Goal: Task Accomplishment & Management: Complete application form

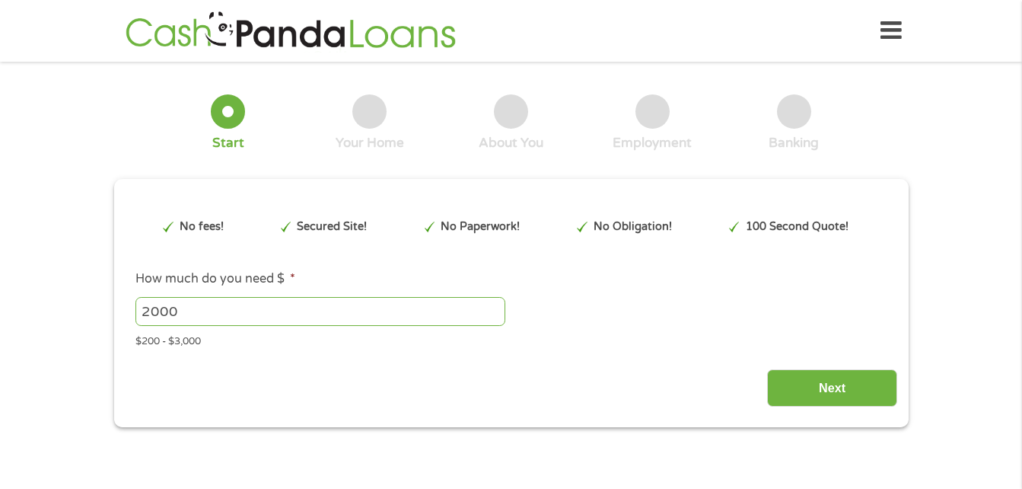
type input "CjwKCAjwisnGBhAXEiwA0zEOR05peuc8MZj1gWfb6HDV9Eotycjsz5cuxVZEYgbMwlqUUFRNsTzNkxo…"
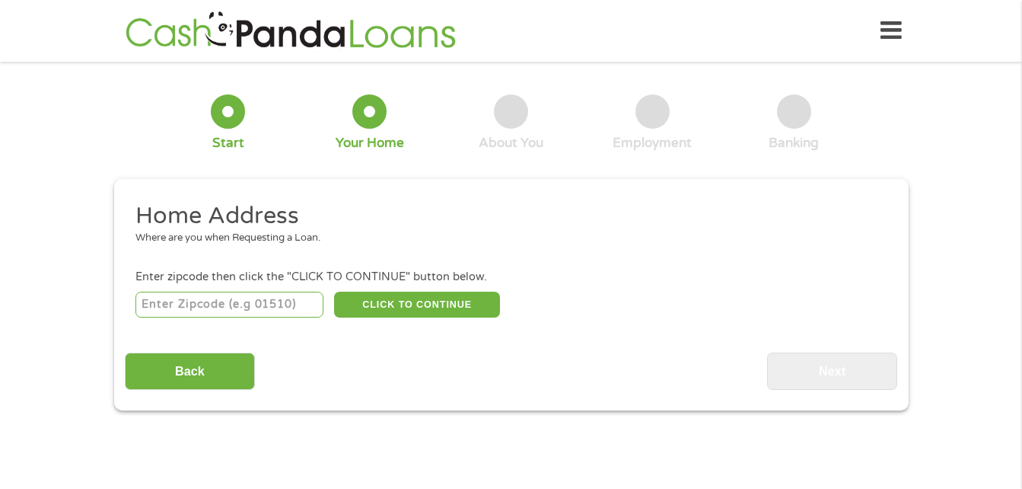
drag, startPoint x: 320, startPoint y: 312, endPoint x: 301, endPoint y: 309, distance: 20.0
click at [319, 312] on input "number" at bounding box center [230, 305] width 188 height 26
type input "68048"
select select "[US_STATE]"
click at [428, 297] on button "CLICK TO CONTINUE" at bounding box center [417, 305] width 166 height 26
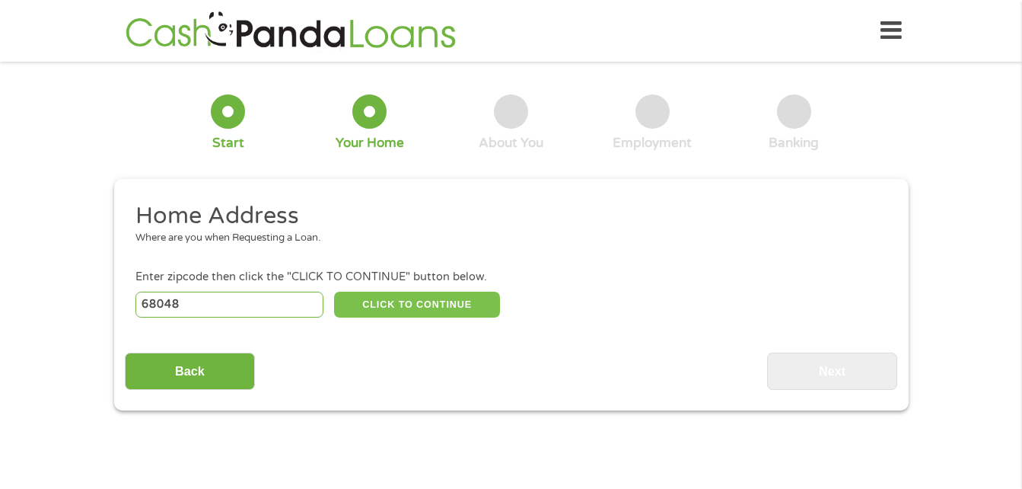
type input "68048"
type input "Plattsmouth"
select select "[US_STATE]"
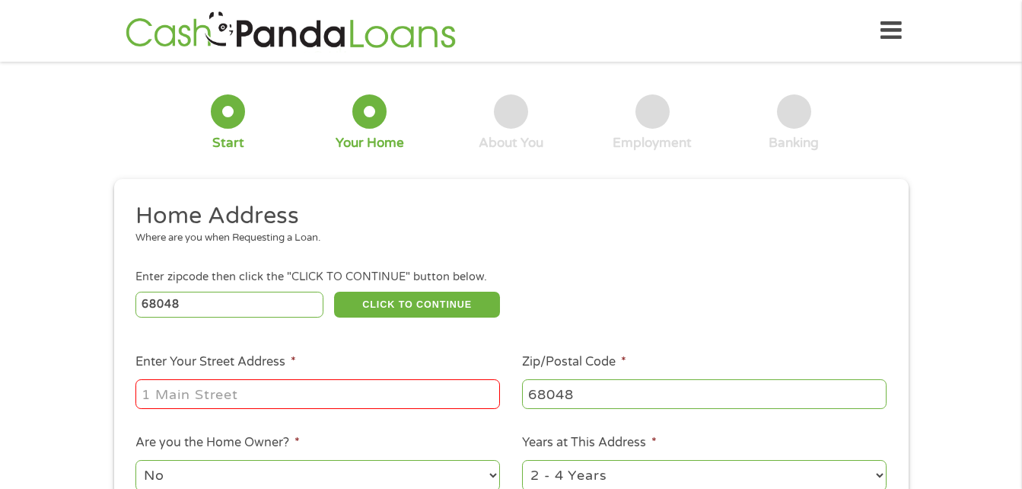
click at [248, 389] on input "Enter Your Street Address *" at bounding box center [318, 393] width 365 height 29
type input "[STREET_ADDRESS][PERSON_NAME]"
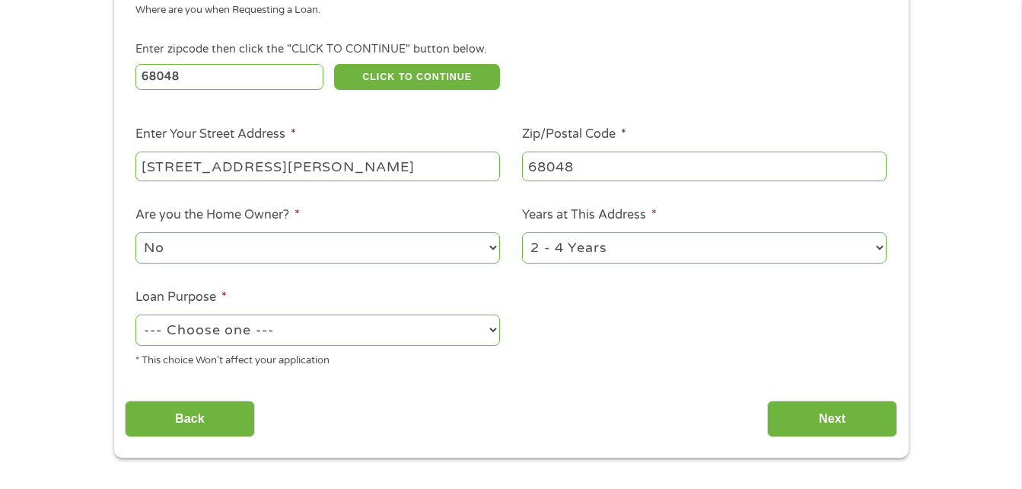
scroll to position [228, 0]
click at [618, 230] on div "1 Year or less 1 - 2 Years 2 - 4 Years Over 4 Years" at bounding box center [704, 247] width 365 height 37
click at [643, 239] on select "1 Year or less 1 - 2 Years 2 - 4 Years Over 4 Years" at bounding box center [704, 246] width 365 height 31
select select "60months"
click at [522, 231] on select "1 Year or less 1 - 2 Years 2 - 4 Years Over 4 Years" at bounding box center [704, 246] width 365 height 31
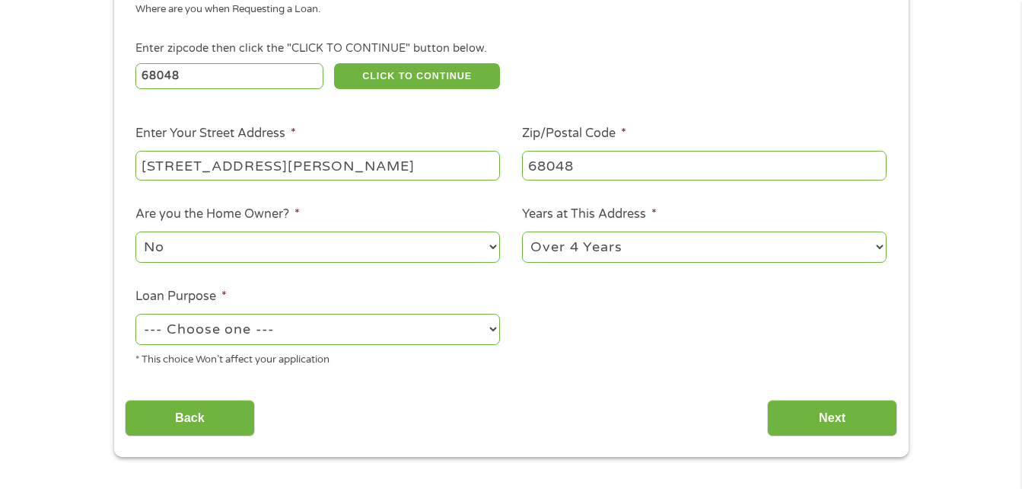
click at [383, 340] on select "--- Choose one --- Pay Bills Debt Consolidation Home Improvement Major Purchase…" at bounding box center [318, 329] width 365 height 31
select select "majorpurchase"
click at [136, 314] on select "--- Choose one --- Pay Bills Debt Consolidation Home Improvement Major Purchase…" at bounding box center [318, 329] width 365 height 31
click at [770, 423] on input "Next" at bounding box center [832, 418] width 130 height 37
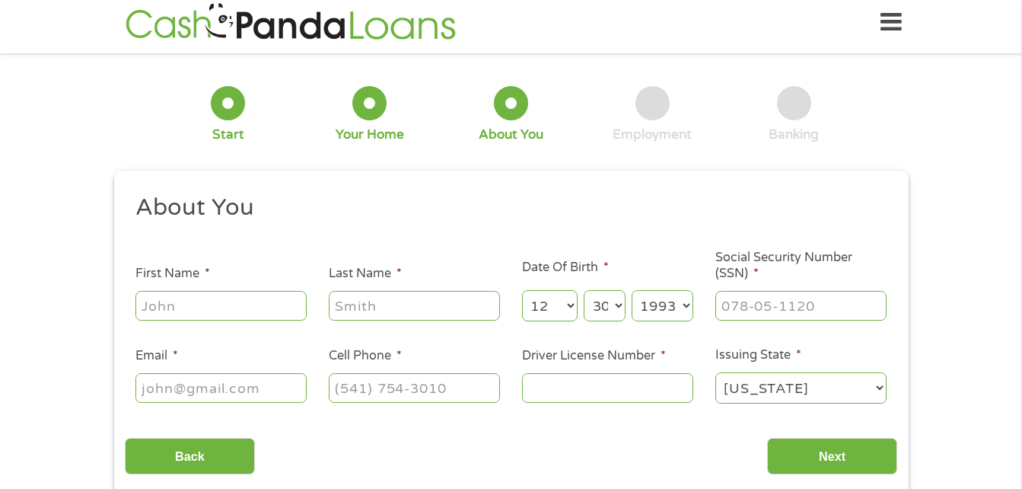
scroll to position [0, 0]
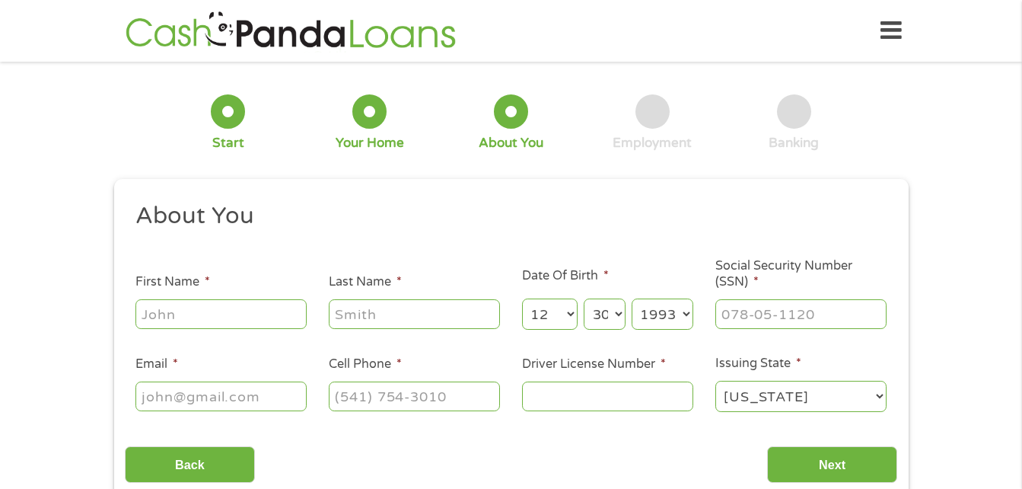
drag, startPoint x: 165, startPoint y: 284, endPoint x: 172, endPoint y: 296, distance: 14.0
click at [166, 285] on label "First Name *" at bounding box center [173, 282] width 75 height 16
click at [166, 299] on input "First Name *" at bounding box center [221, 313] width 171 height 29
click at [180, 307] on input "First Name *" at bounding box center [221, 313] width 171 height 29
type input "[PERSON_NAME]"
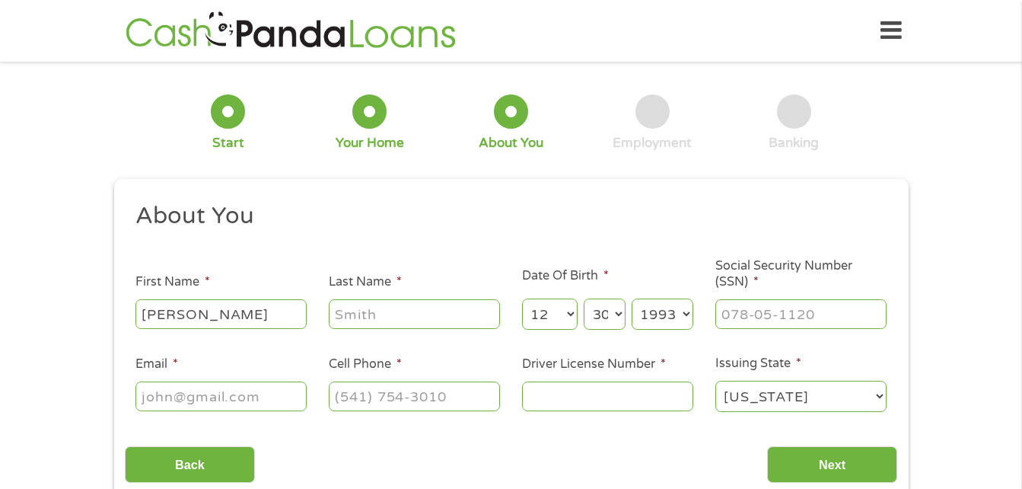
type input "[PERSON_NAME]"
type input "[EMAIL_ADDRESS][DOMAIN_NAME]"
type input "4022981052"
select select "[US_STATE]"
type input "[PHONE_NUMBER]"
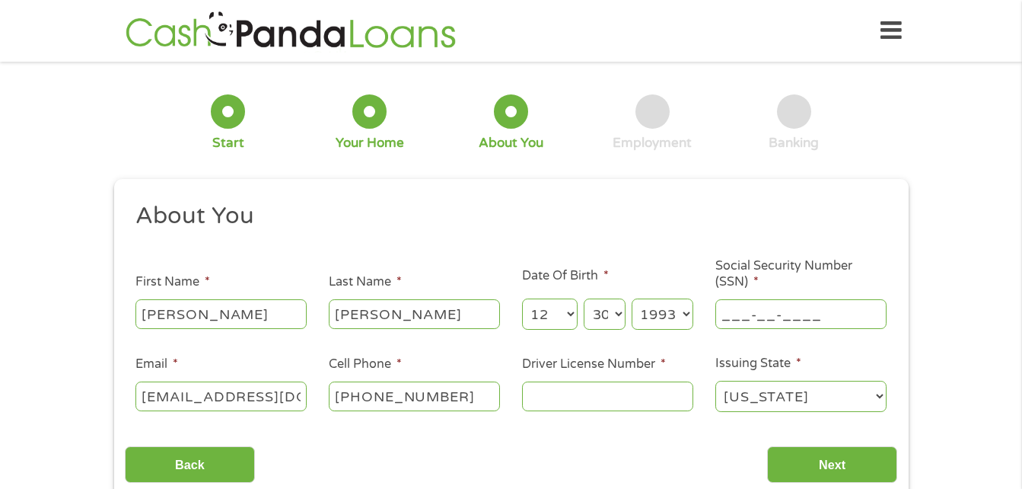
click at [746, 324] on input "___-__-____" at bounding box center [801, 313] width 171 height 29
type input "230-69-9179"
click at [583, 402] on input "Driver License Number *" at bounding box center [607, 395] width 171 height 29
type input "H13409875"
click at [767, 446] on input "Next" at bounding box center [832, 464] width 130 height 37
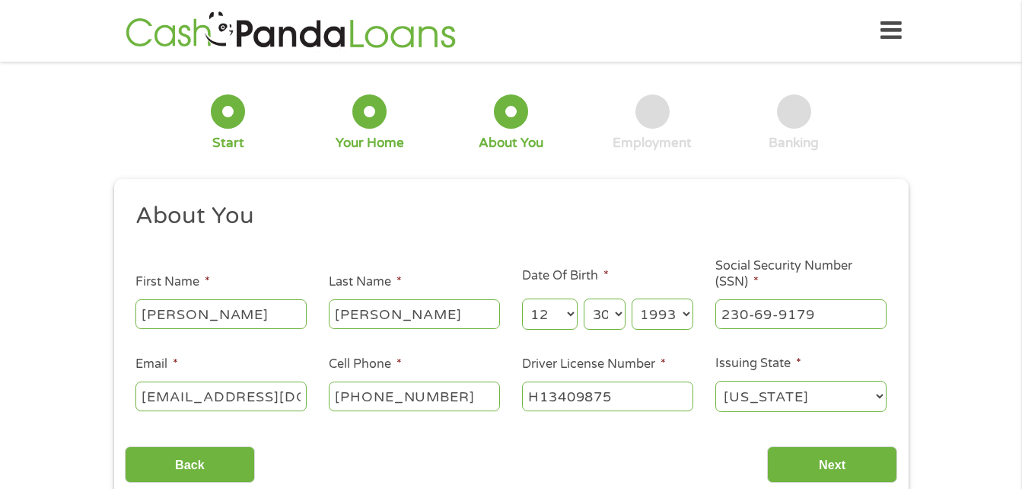
scroll to position [6, 6]
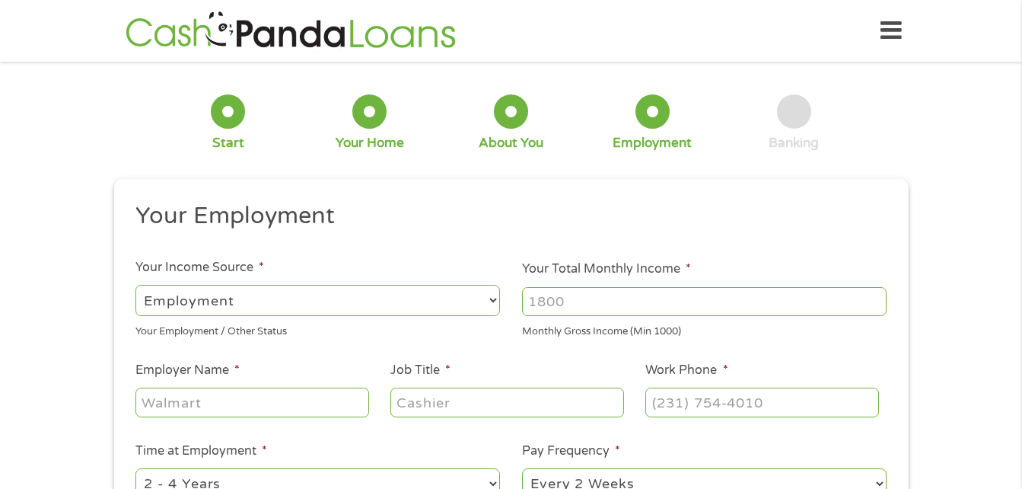
click at [591, 292] on input "Your Total Monthly Income *" at bounding box center [704, 301] width 365 height 29
type input "4500"
type input "Miles Memory Care"
type input "Medication Aided"
type input "(___) ___-____"
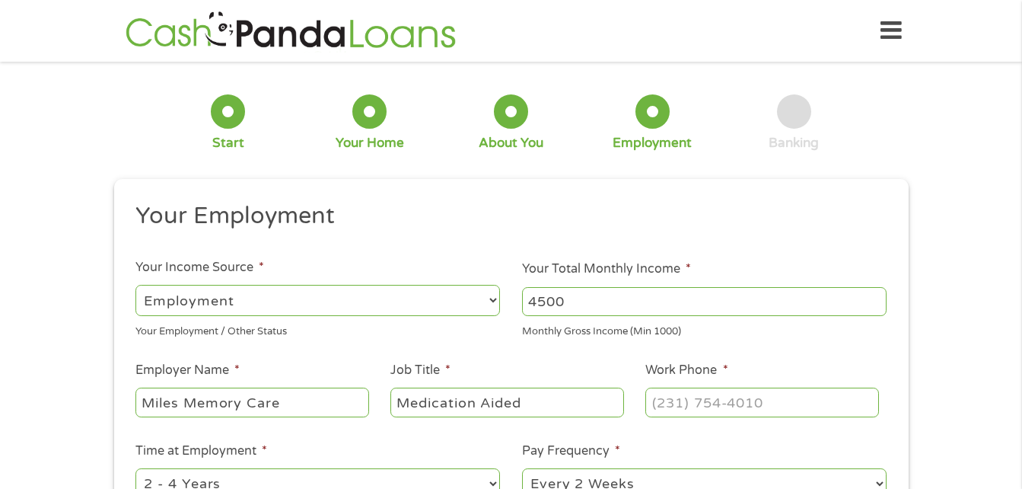
click at [565, 398] on input "Medication Aided" at bounding box center [507, 401] width 233 height 29
type input "Medication Aide"
type input "(___) ___-____"
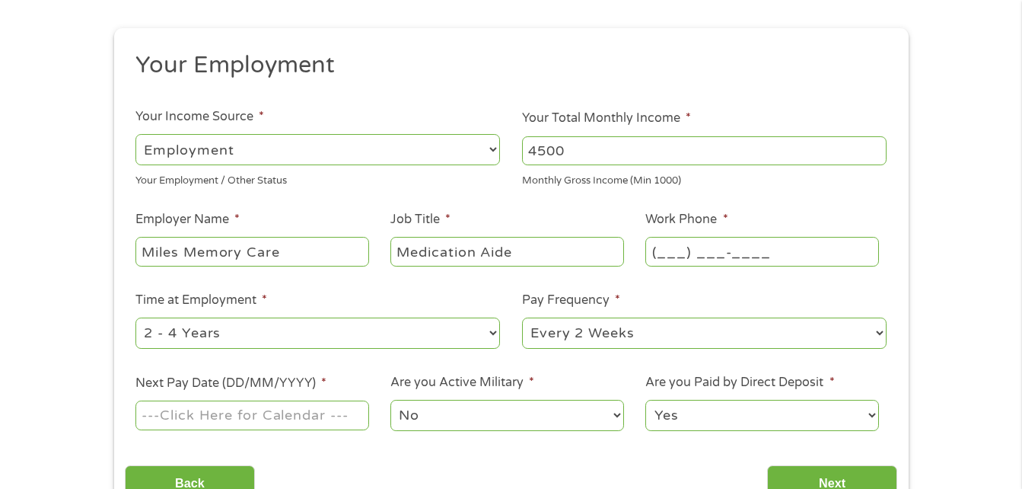
scroll to position [152, 0]
type input "[PHONE_NUMBER]"
select select "24months"
select select "biweekly"
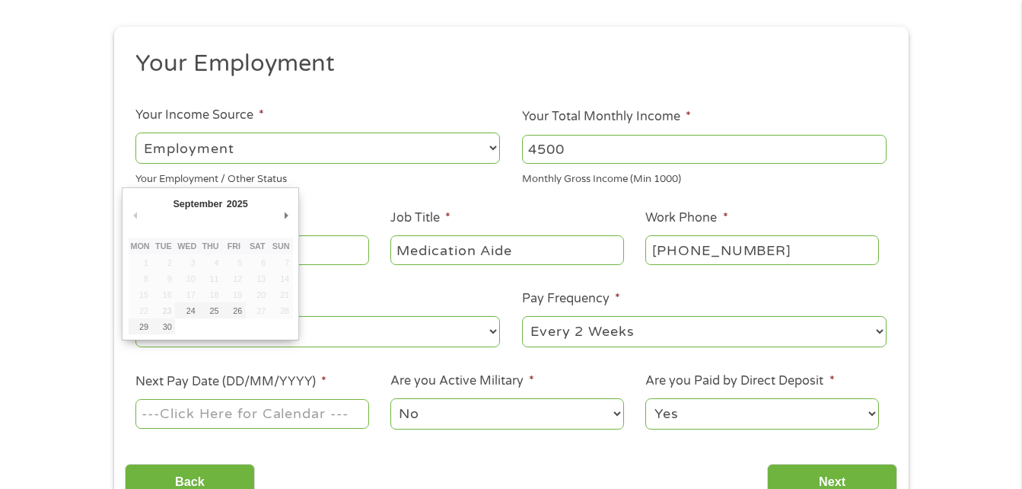
click at [294, 217] on div "September January February March April May June July August September October N…" at bounding box center [210, 263] width 177 height 153
type input "[DATE]"
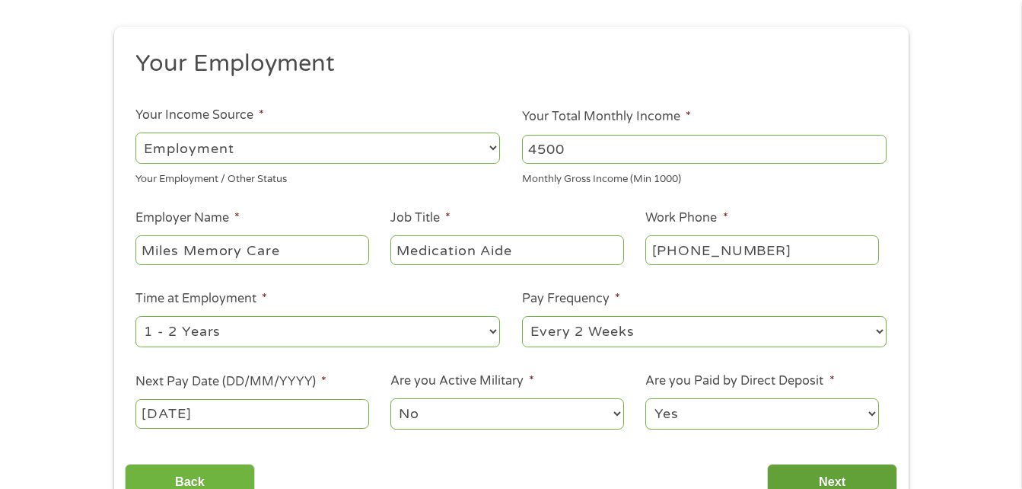
click at [877, 477] on input "Next" at bounding box center [832, 482] width 130 height 37
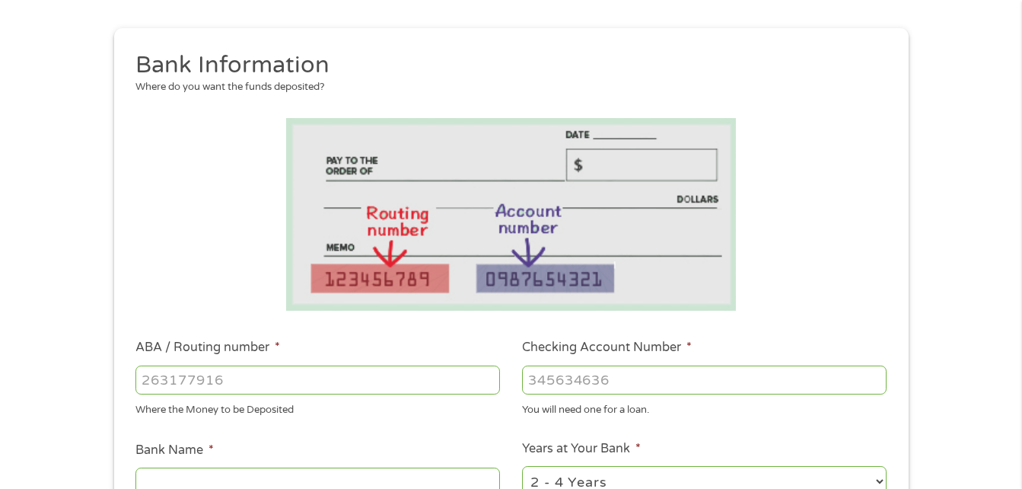
scroll to position [228, 0]
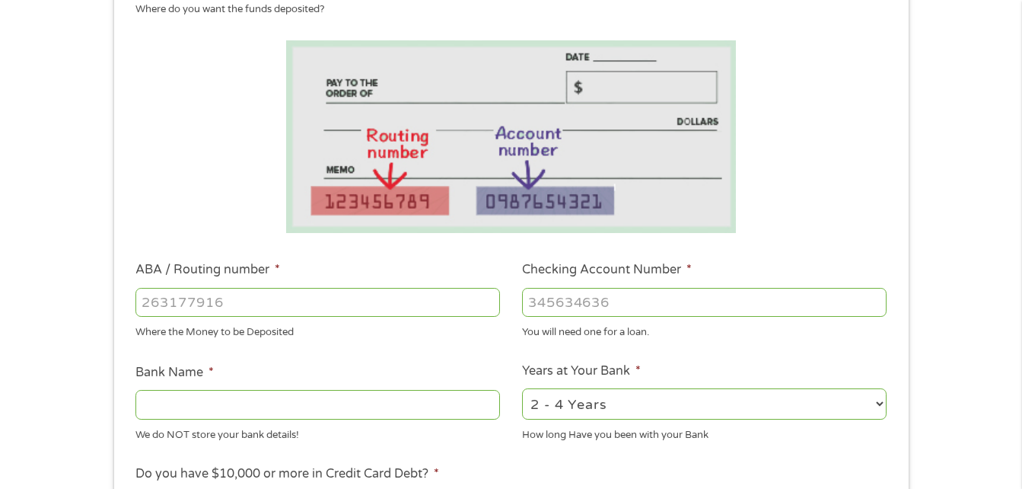
click at [234, 315] on input "ABA / Routing number *" at bounding box center [318, 302] width 365 height 29
type input "103000648"
type input "JPMORGAN CHASE BANK NA"
type input "103000648"
click at [555, 321] on div "You will need one for a loan." at bounding box center [704, 330] width 365 height 21
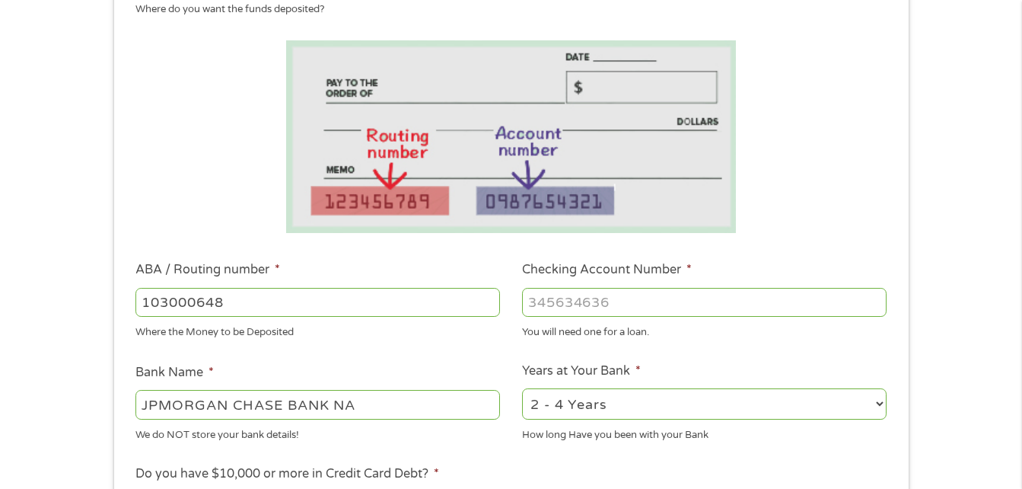
click at [562, 296] on input "Checking Account Number *" at bounding box center [704, 302] width 365 height 29
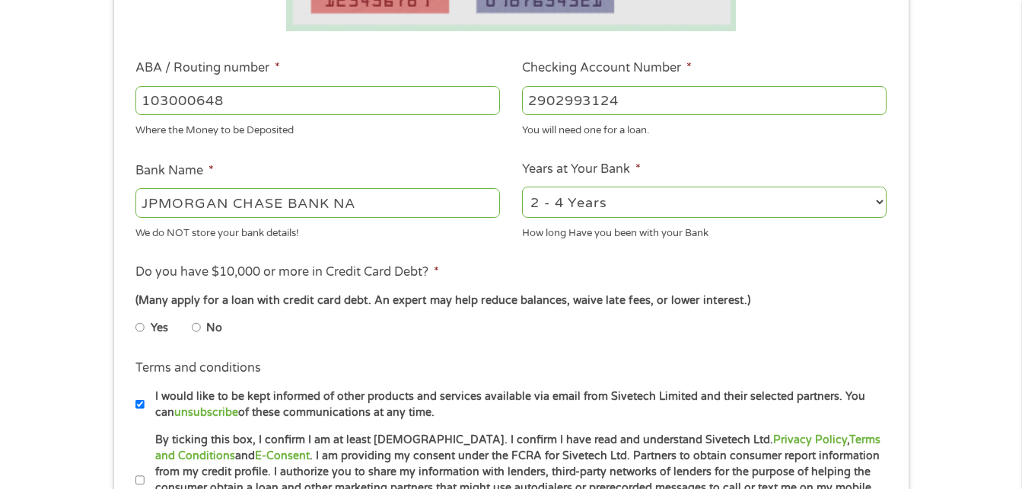
scroll to position [457, 0]
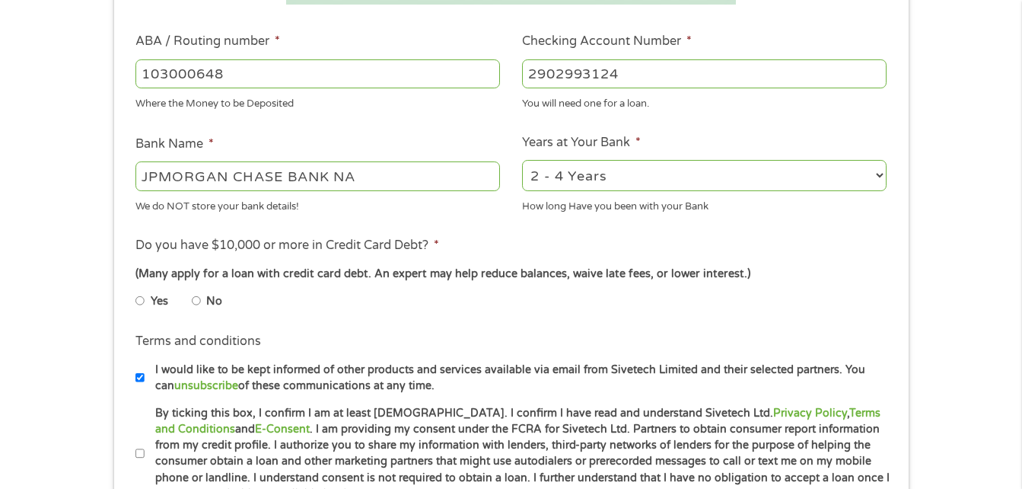
type input "2902993124"
click at [190, 314] on li "Yes" at bounding box center [164, 301] width 56 height 30
click at [195, 314] on li "No" at bounding box center [219, 301] width 55 height 30
click at [196, 298] on input "No" at bounding box center [196, 301] width 9 height 24
radio input "true"
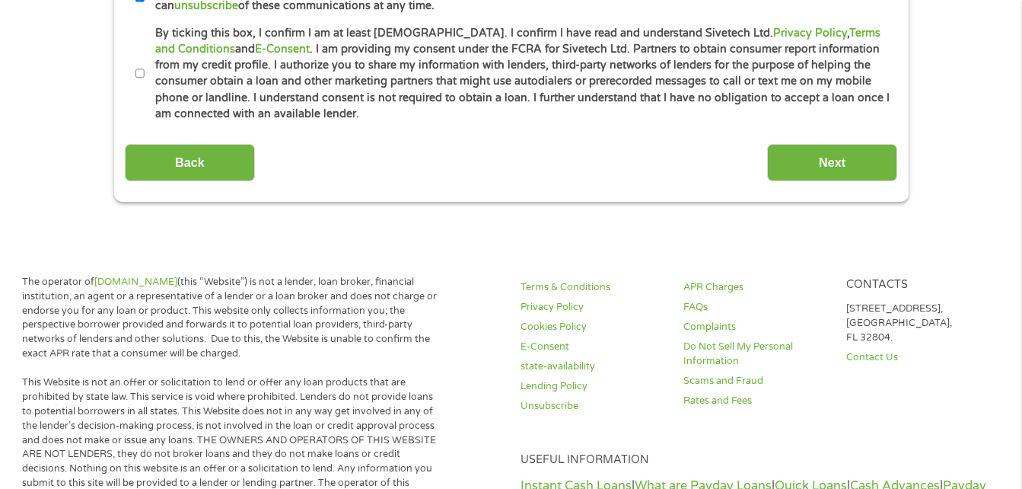
scroll to position [837, 0]
drag, startPoint x: 135, startPoint y: 59, endPoint x: 139, endPoint y: 72, distance: 12.8
click at [139, 72] on li "Terms and conditions * By ticking this box, I confirm I am at least [DEMOGRAPHI…" at bounding box center [511, 72] width 773 height 97
click at [141, 75] on input "By ticking this box, I confirm I am at least [DEMOGRAPHIC_DATA]. I confirm I ha…" at bounding box center [140, 73] width 9 height 24
checkbox input "true"
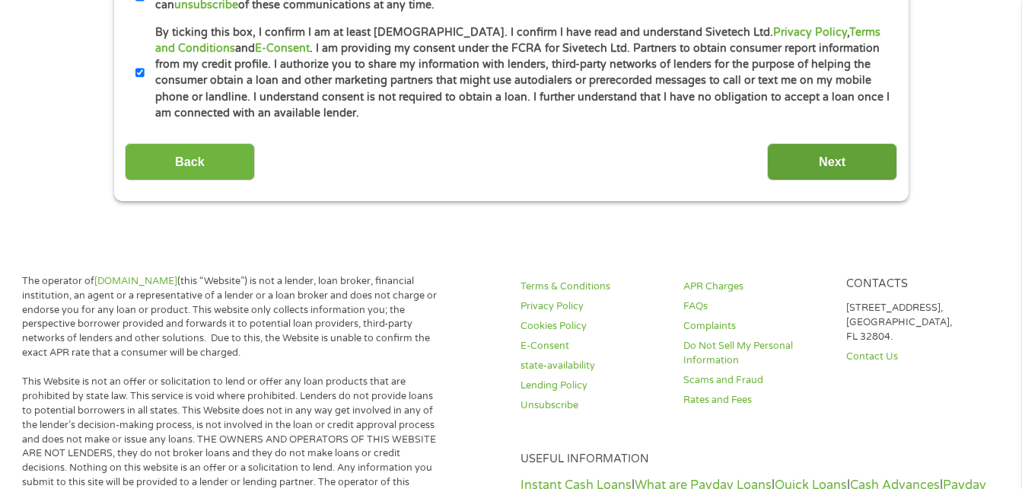
click at [850, 155] on input "Next" at bounding box center [832, 161] width 130 height 37
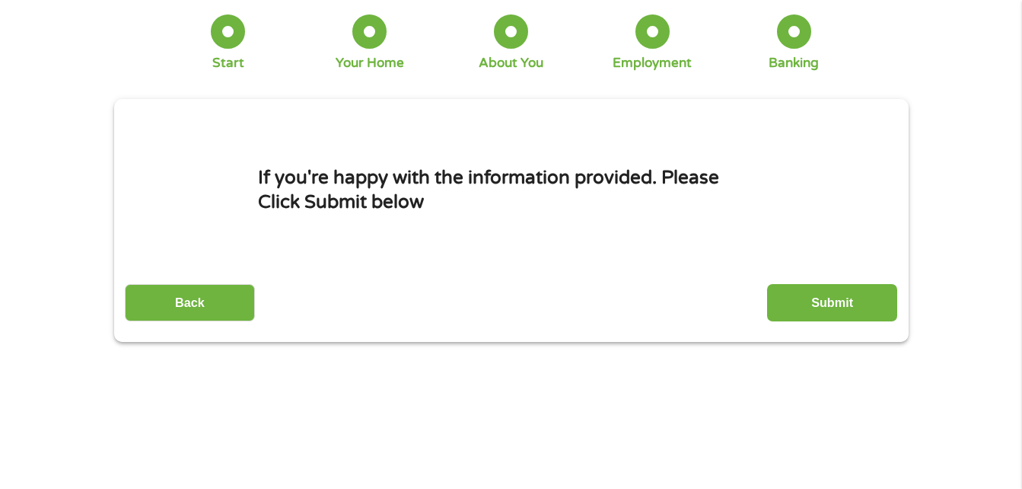
scroll to position [0, 0]
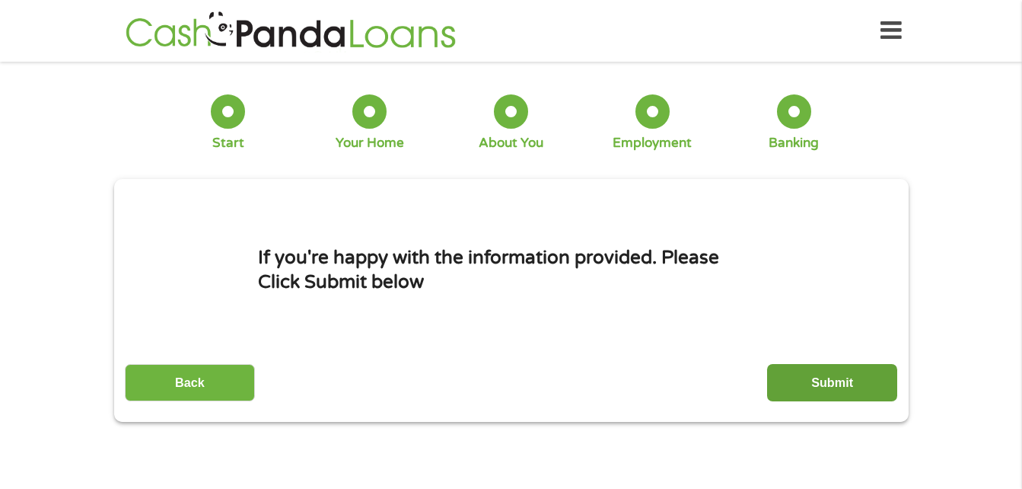
click at [854, 368] on input "Submit" at bounding box center [832, 382] width 130 height 37
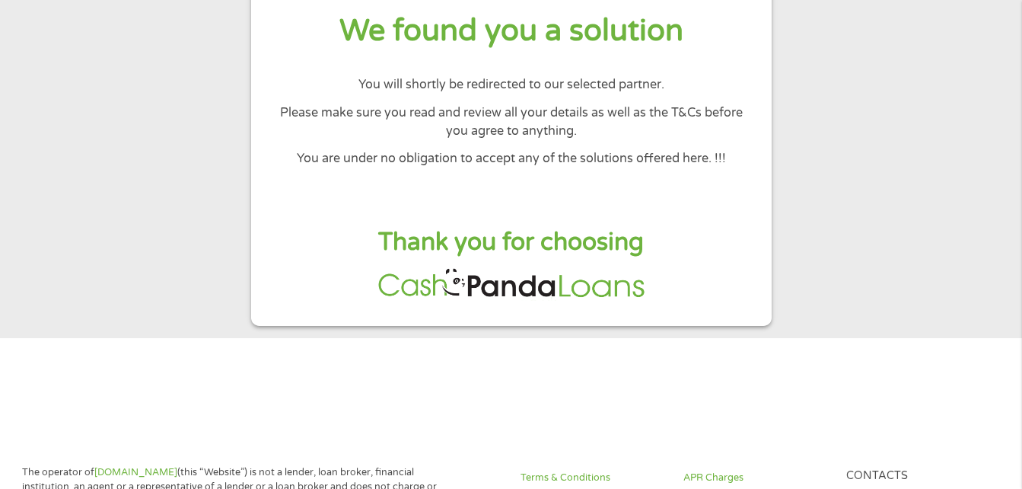
scroll to position [152, 0]
